Goal: Task Accomplishment & Management: Use online tool/utility

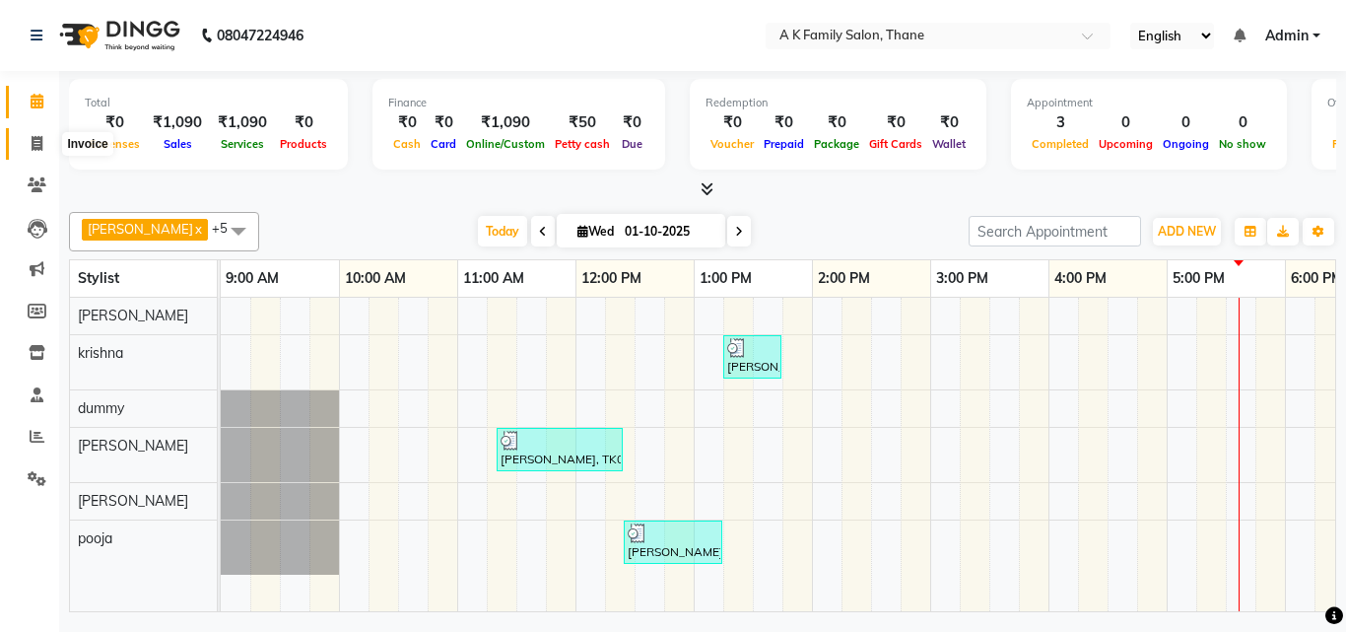
click at [43, 136] on span at bounding box center [37, 144] width 34 height 23
select select "5033"
select select "service"
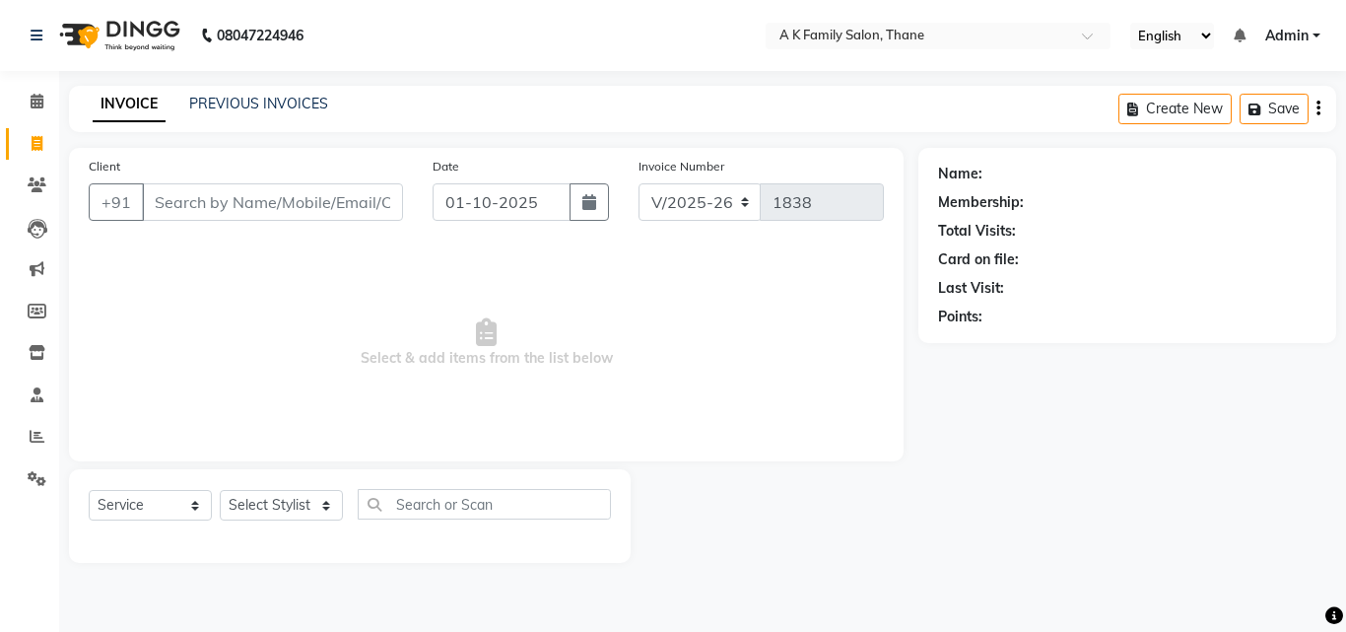
click at [208, 203] on input "Client" at bounding box center [272, 201] width 261 height 37
click at [249, 508] on select "Select Stylist [PERSON_NAME] [PERSON_NAME] pooja [PERSON_NAME]" at bounding box center [281, 505] width 123 height 31
select select "52627"
click at [220, 490] on select "Select Stylist [PERSON_NAME] [PERSON_NAME] pooja [PERSON_NAME]" at bounding box center [281, 505] width 123 height 31
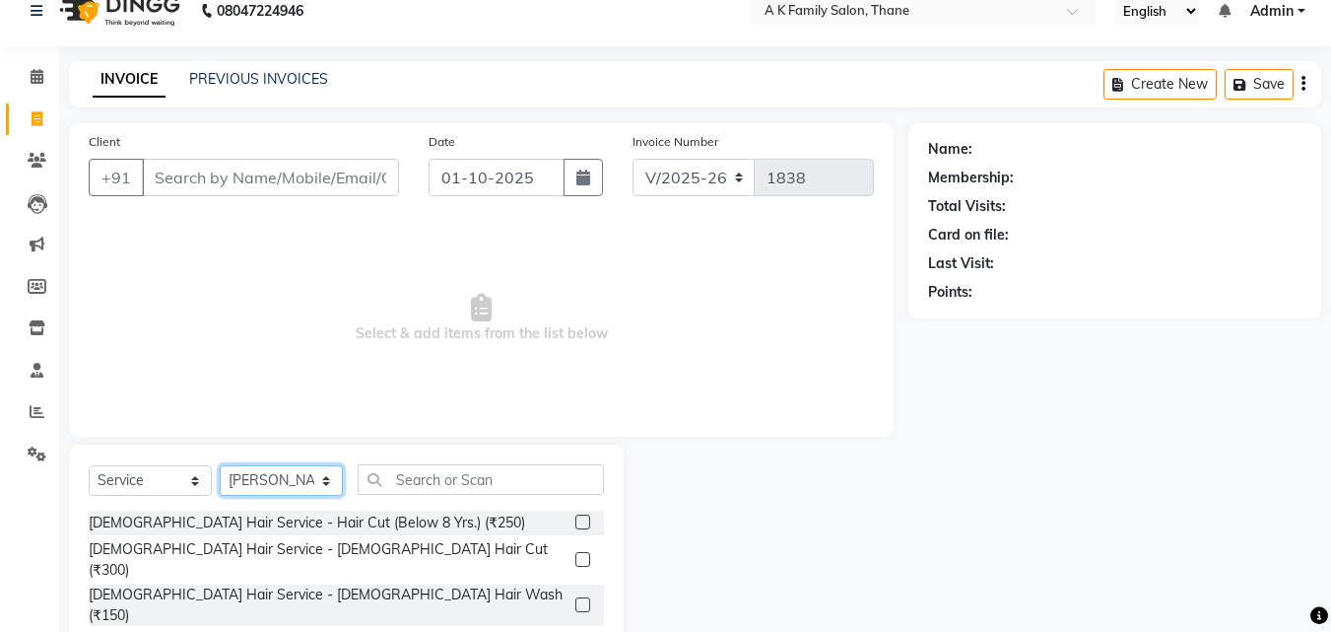
scroll to position [99, 0]
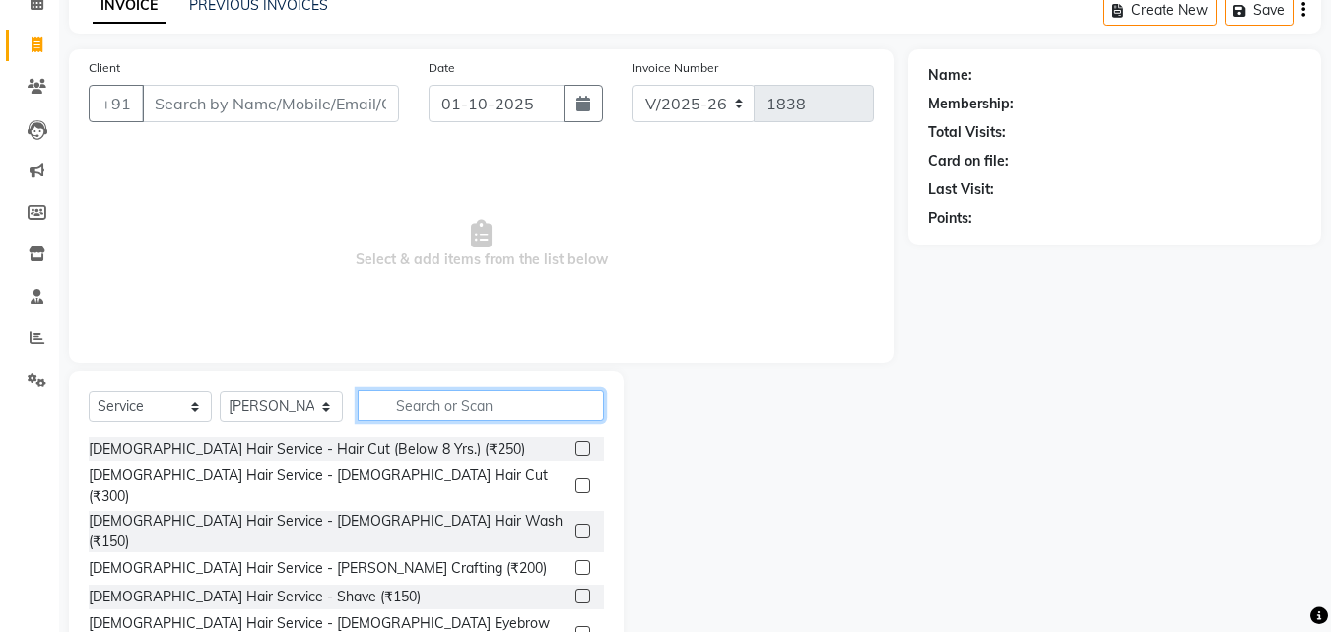
click at [412, 401] on input "text" at bounding box center [481, 405] width 246 height 31
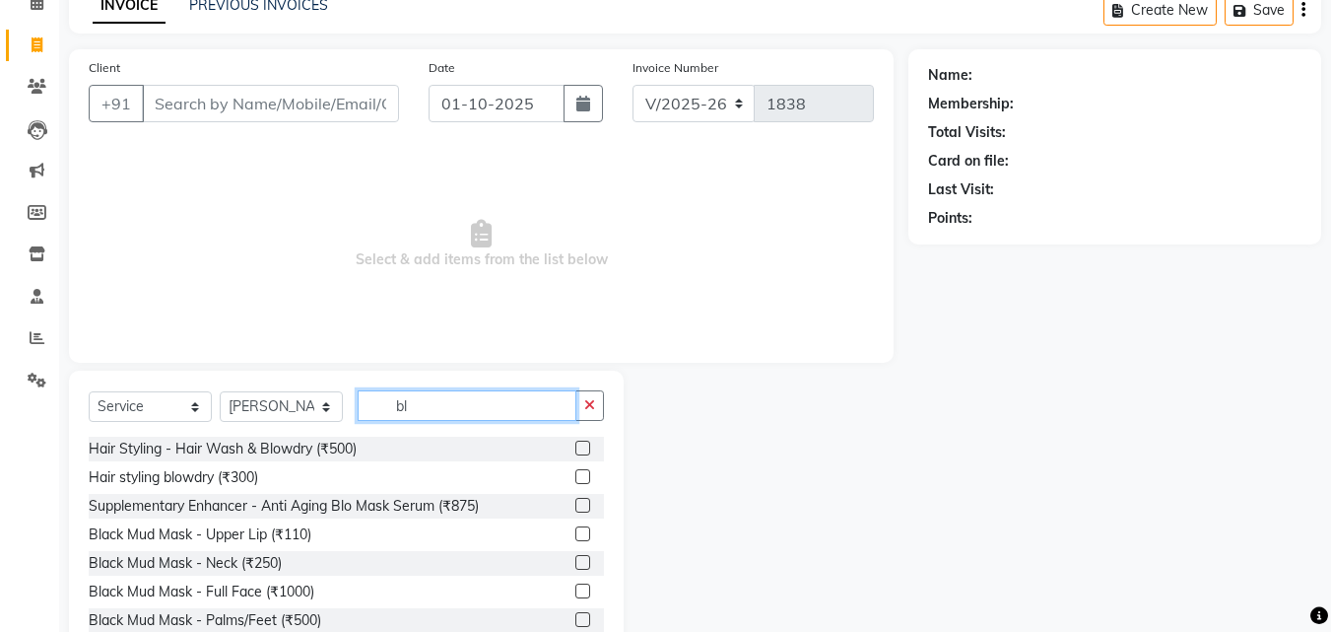
type input "ble"
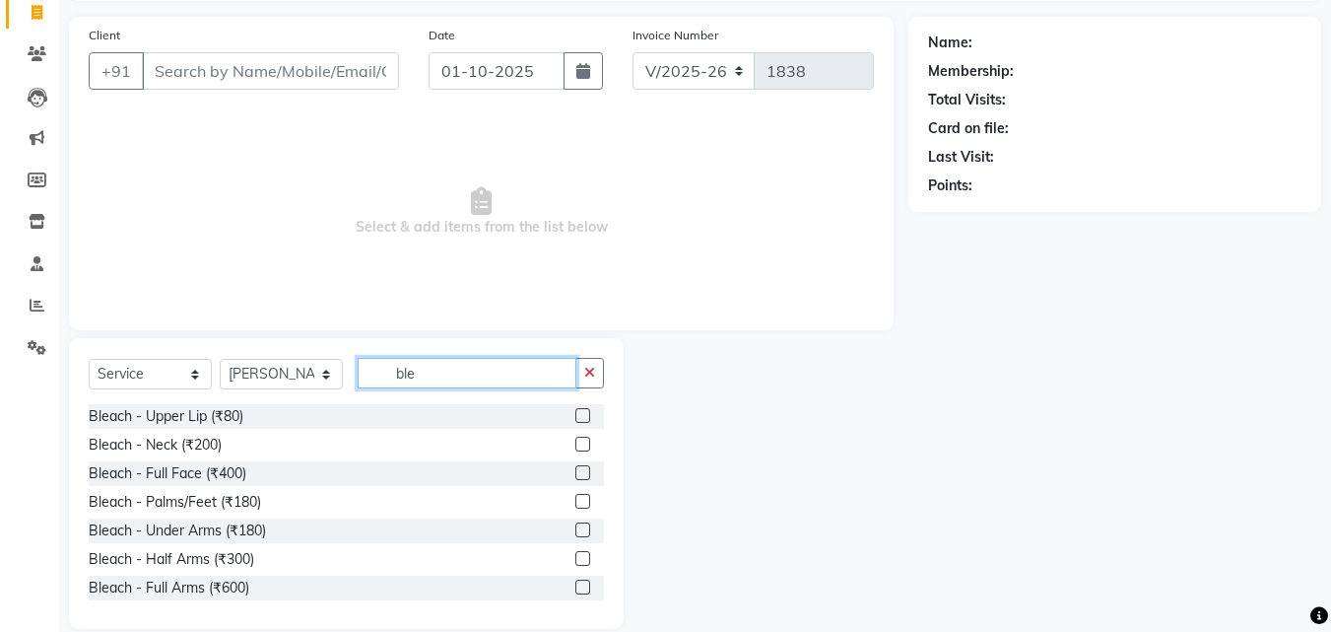
scroll to position [158, 0]
